Goal: Information Seeking & Learning: Learn about a topic

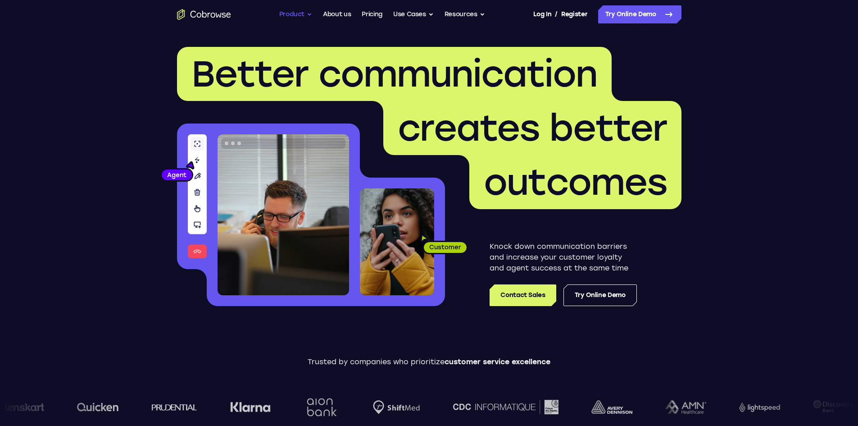
click at [308, 14] on button "Product" at bounding box center [295, 14] width 33 height 18
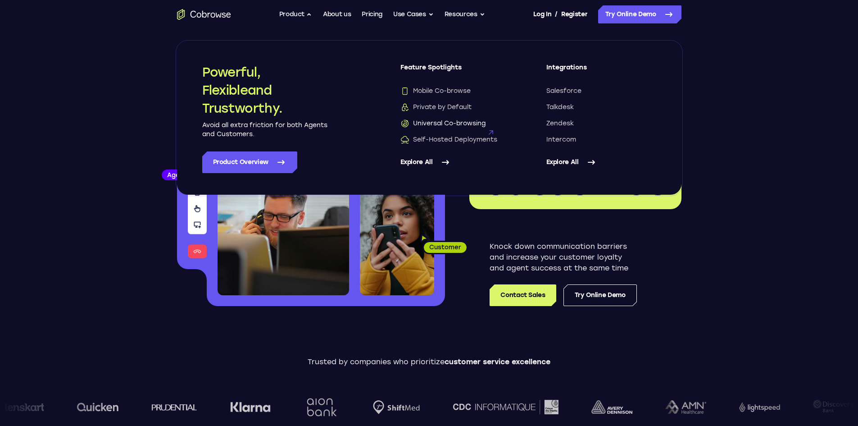
click at [457, 126] on span "Universal Co-browsing" at bounding box center [443, 123] width 85 height 9
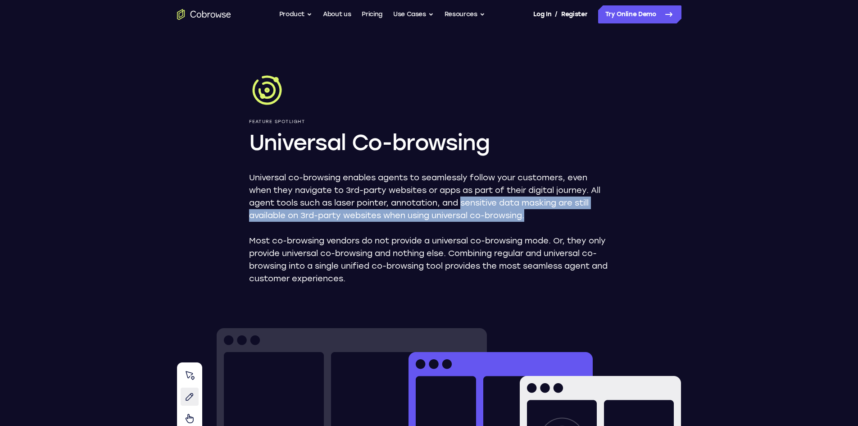
drag, startPoint x: 502, startPoint y: 202, endPoint x: 537, endPoint y: 212, distance: 36.5
click at [537, 212] on p "Universal co-browsing enables agents to seamlessly follow your customers, even …" at bounding box center [429, 196] width 360 height 50
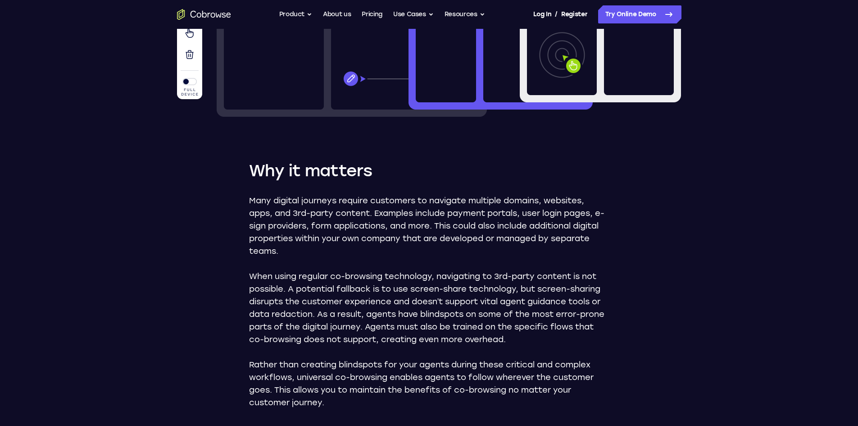
scroll to position [405, 0]
